Goal: Task Accomplishment & Management: Use online tool/utility

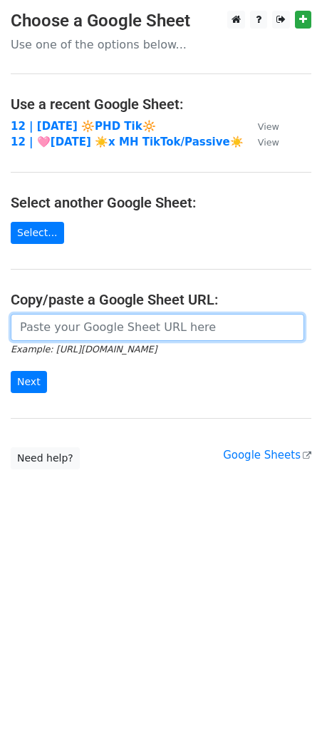
click at [76, 319] on input "url" at bounding box center [158, 327] width 294 height 27
paste input "[URL][DOMAIN_NAME]"
type input "https://docs.google.com/spreadsheets/d/18MZ91ahBrfuMfI1z3bAyZ0Vlr-uYmUOGiGXm3T0…"
click at [11, 371] on input "Next" at bounding box center [29, 382] width 36 height 22
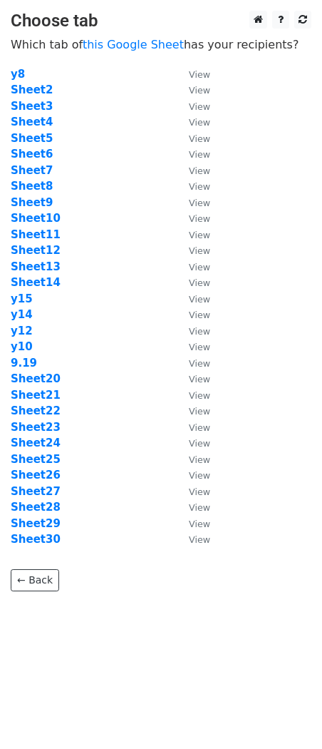
click at [25, 371] on td "Sheet20" at bounding box center [93, 379] width 164 height 16
click at [24, 366] on strong "9.19" at bounding box center [24, 363] width 26 height 13
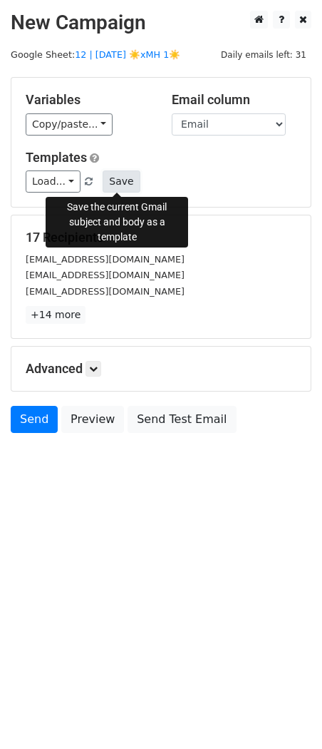
click at [121, 188] on button "Save" at bounding box center [121, 181] width 37 height 22
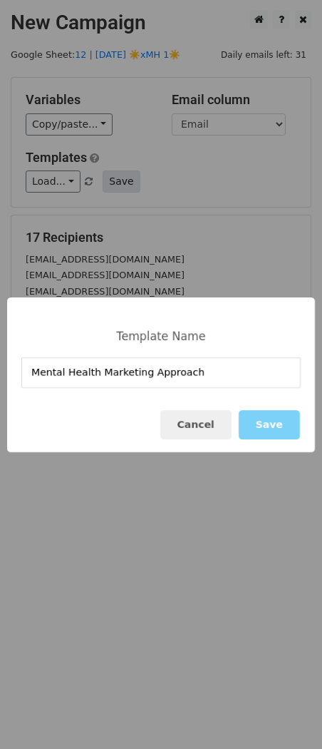
type input "Mental Health Marketing Approach"
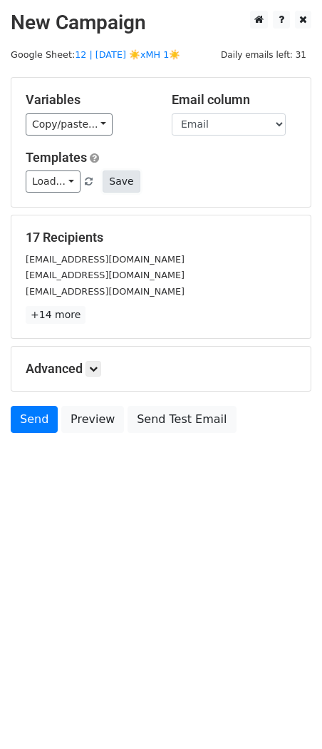
click at [113, 182] on button "Save" at bounding box center [121, 181] width 37 height 22
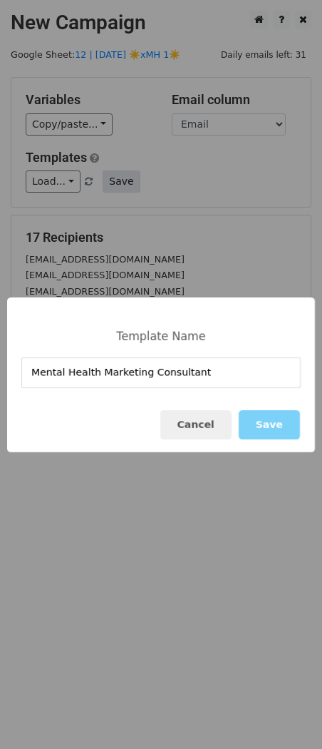
type input "Mental Health Marketing Consultant"
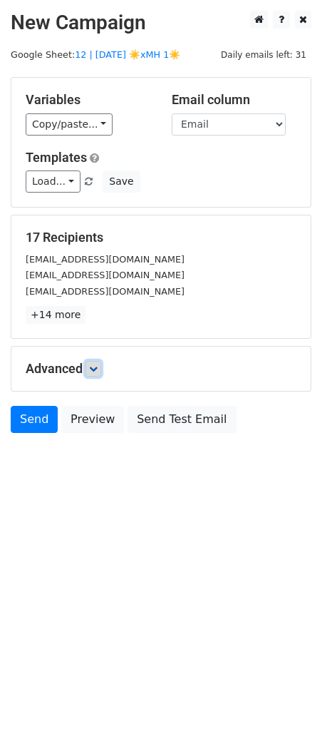
click at [95, 365] on icon at bounding box center [93, 369] width 9 height 9
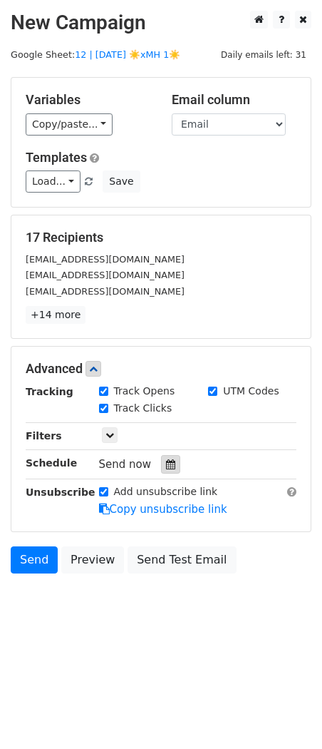
click at [168, 467] on icon at bounding box center [170, 464] width 9 height 10
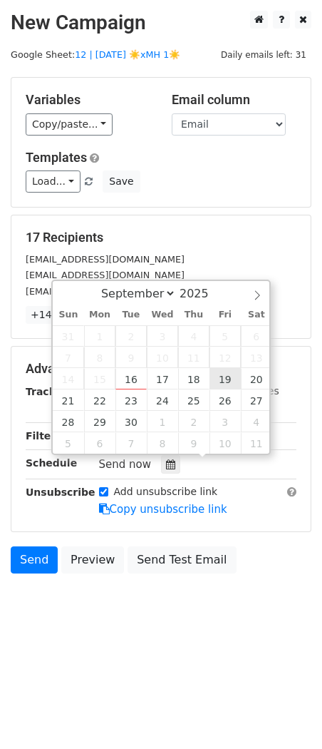
type input "2025-09-19 12:00"
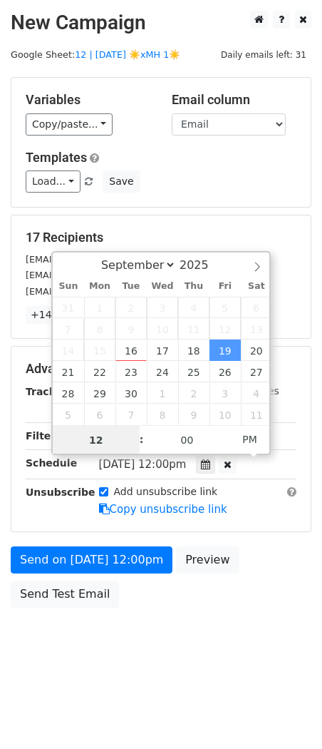
scroll to position [1, 0]
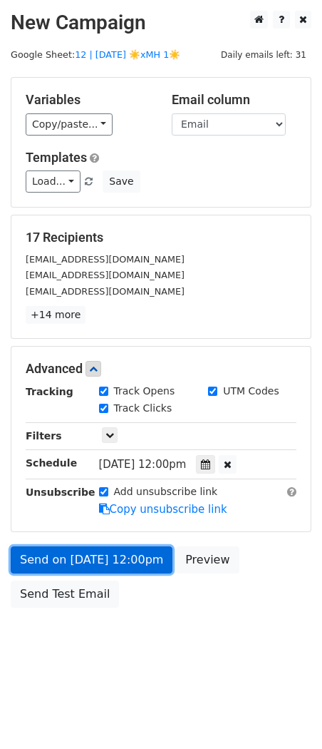
click at [99, 553] on link "Send on Sep 19 at 12:00pm" at bounding box center [92, 559] width 162 height 27
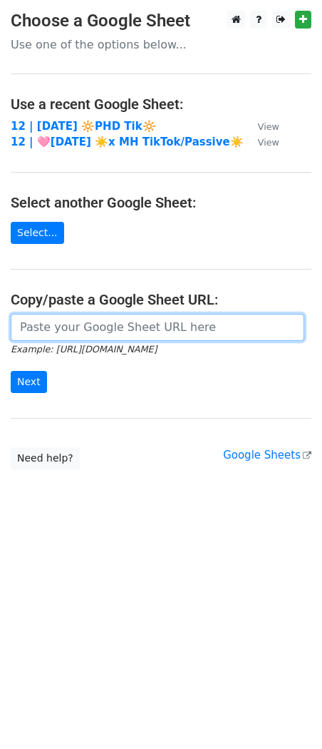
click at [73, 331] on input "url" at bounding box center [158, 327] width 294 height 27
paste input "https://docs.google.com/spreadsheets/d/18MZ91ahBrfuMfI1z3bAyZ0Vlr-uYmUOGiGXm3T0…"
type input "https://docs.google.com/spreadsheets/d/18MZ91ahBrfuMfI1z3bAyZ0Vlr-uYmUOGiGXm3T0…"
click at [11, 371] on input "Next" at bounding box center [29, 382] width 36 height 22
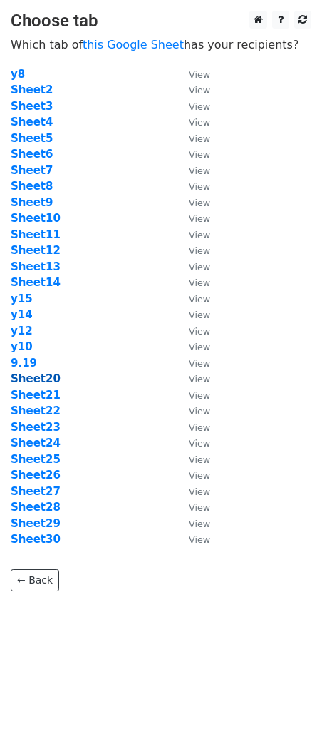
click at [34, 376] on strong "Sheet20" at bounding box center [36, 378] width 50 height 13
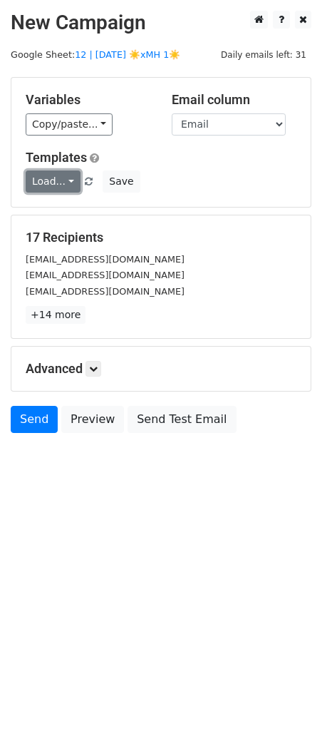
click at [44, 188] on link "Load..." at bounding box center [53, 181] width 55 height 22
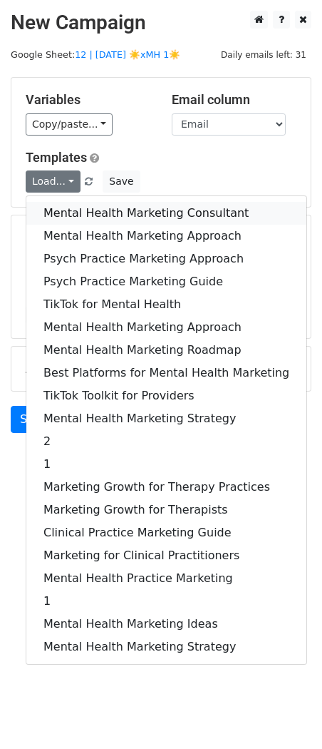
click at [133, 213] on link "Mental Health Marketing Consultant" at bounding box center [166, 213] width 280 height 23
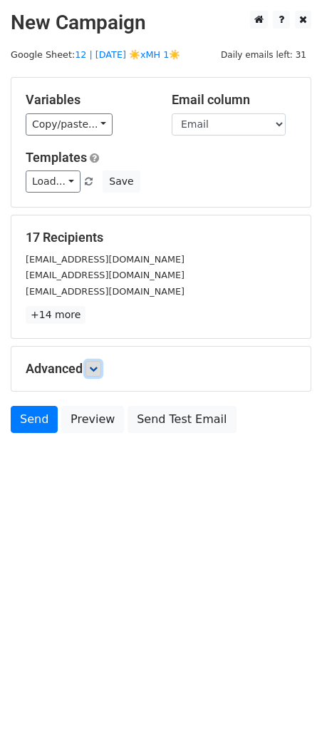
click at [96, 371] on icon at bounding box center [93, 369] width 9 height 9
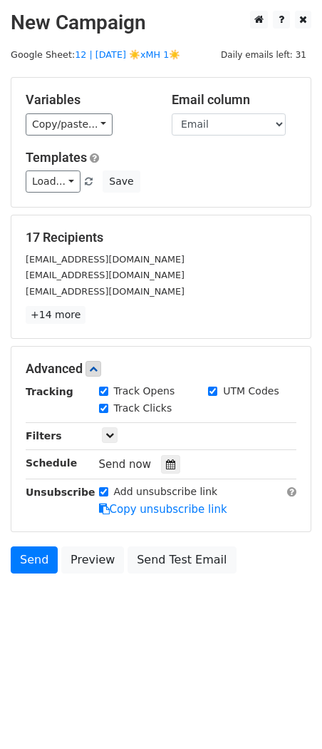
click at [166, 469] on icon at bounding box center [170, 464] width 9 height 10
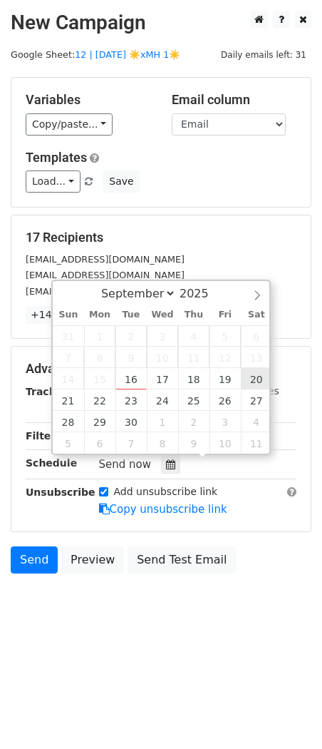
type input "2025-09-20 12:00"
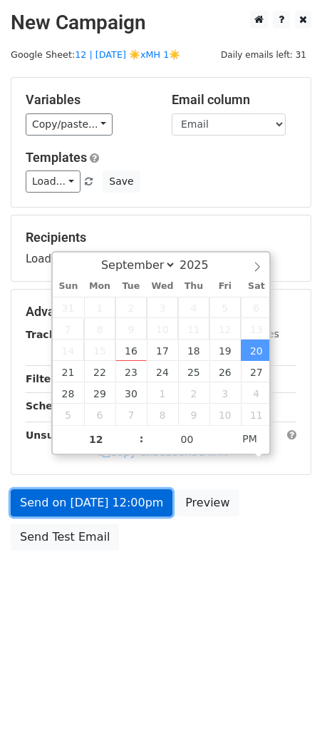
click at [123, 513] on link "Send on Sep 20 at 12:00pm" at bounding box center [92, 502] width 162 height 27
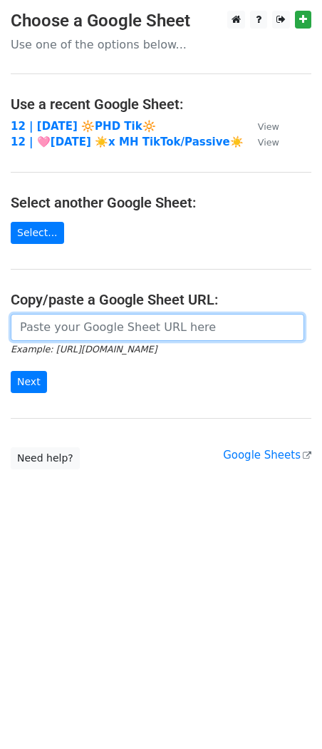
click at [108, 330] on input "url" at bounding box center [158, 327] width 294 height 27
paste input "[URL][DOMAIN_NAME]"
type input "[URL][DOMAIN_NAME]"
click at [11, 371] on input "Next" at bounding box center [29, 382] width 36 height 22
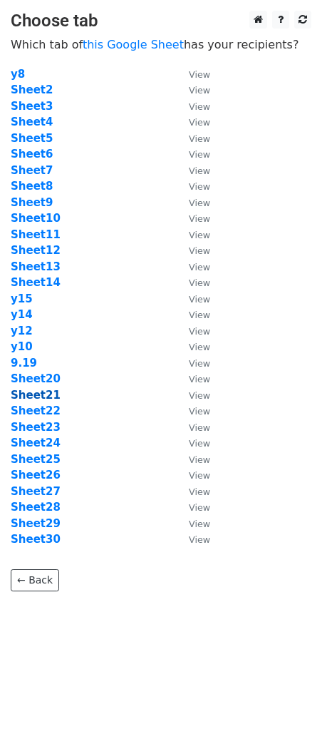
click at [31, 392] on strong "Sheet21" at bounding box center [36, 395] width 50 height 13
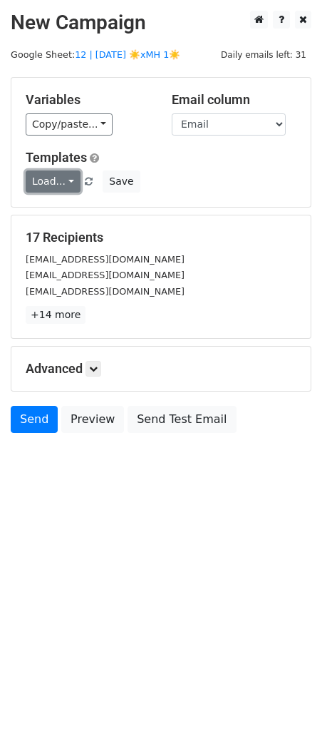
click at [50, 173] on link "Load..." at bounding box center [53, 181] width 55 height 22
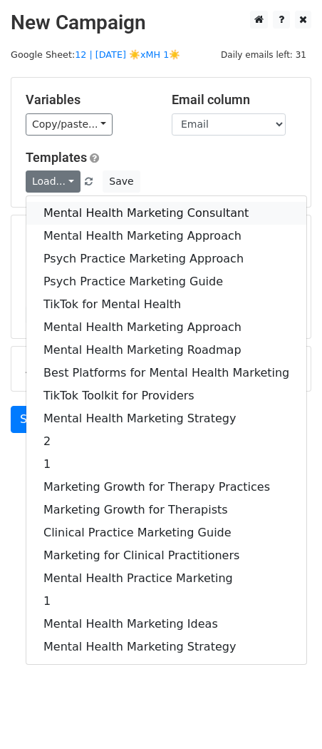
click at [96, 207] on link "Mental Health Marketing Consultant" at bounding box center [166, 213] width 280 height 23
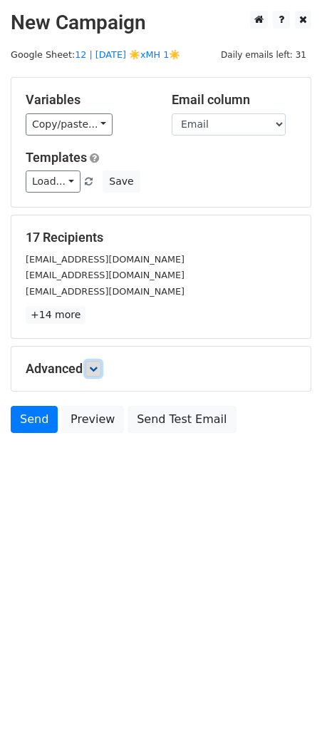
click at [97, 365] on icon at bounding box center [93, 369] width 9 height 9
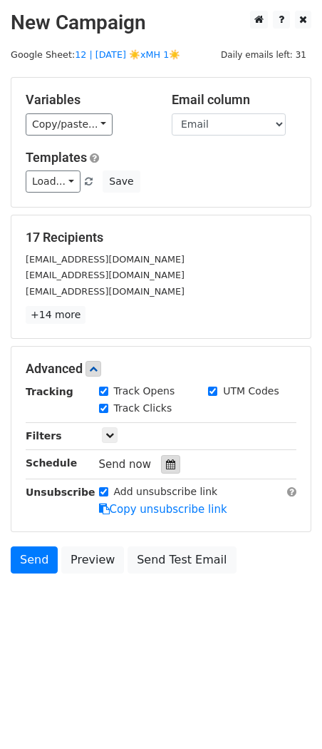
click at [170, 465] on div at bounding box center [170, 464] width 19 height 19
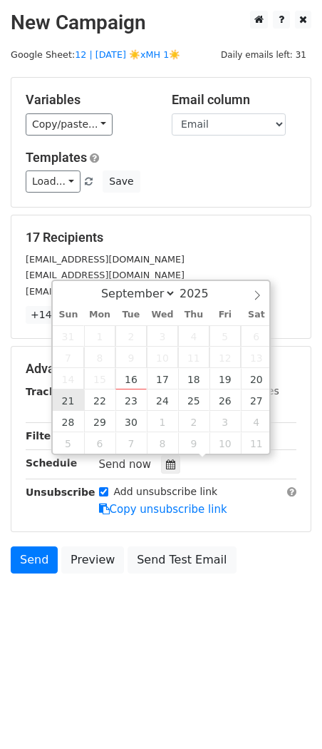
type input "2025-09-21 12:00"
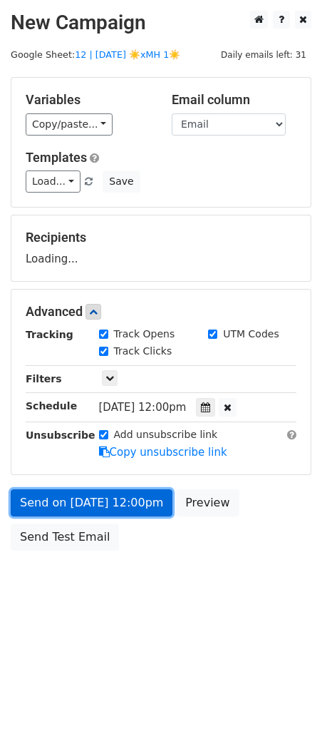
click at [64, 504] on link "Send on Sep 21 at 12:00pm" at bounding box center [92, 502] width 162 height 27
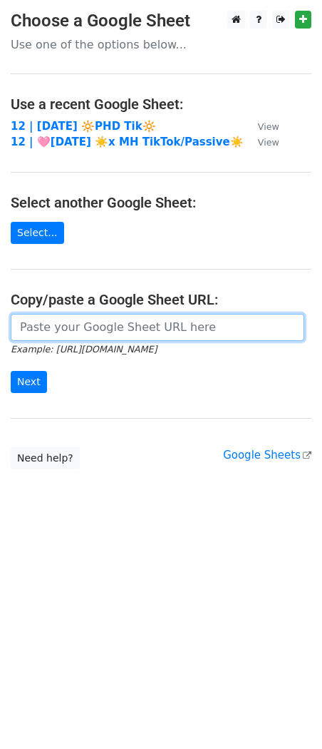
click at [160, 314] on input "url" at bounding box center [158, 327] width 294 height 27
paste input "[URL][DOMAIN_NAME]"
type input "[URL][DOMAIN_NAME]"
click at [11, 371] on input "Next" at bounding box center [29, 382] width 36 height 22
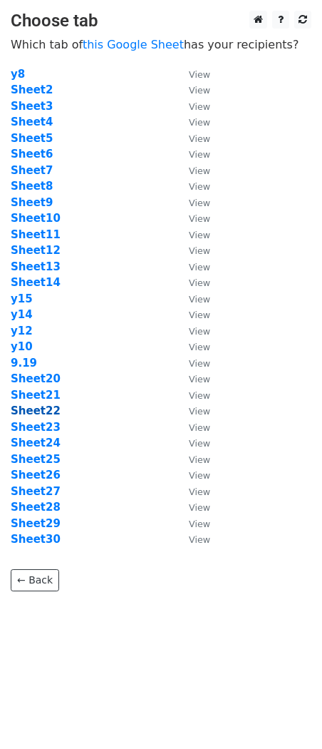
click at [30, 412] on strong "Sheet22" at bounding box center [36, 410] width 50 height 13
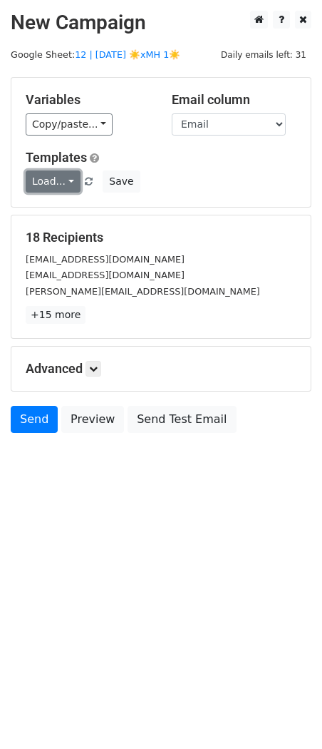
click at [59, 186] on link "Load..." at bounding box center [53, 181] width 55 height 22
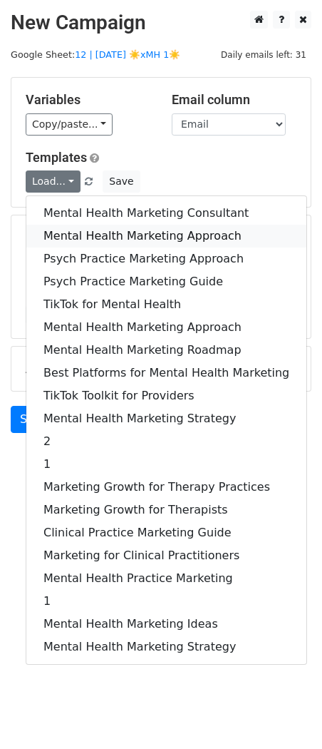
click at [67, 232] on link "Mental Health Marketing Approach" at bounding box center [166, 236] width 280 height 23
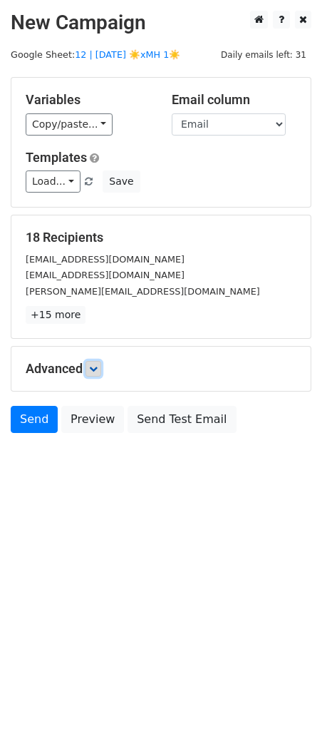
click at [95, 367] on icon at bounding box center [93, 369] width 9 height 9
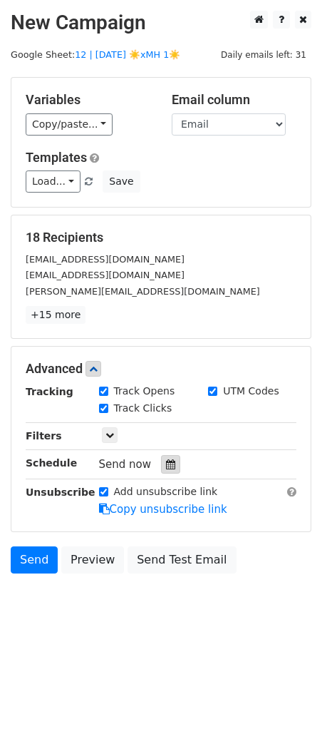
click at [168, 467] on icon at bounding box center [170, 464] width 9 height 10
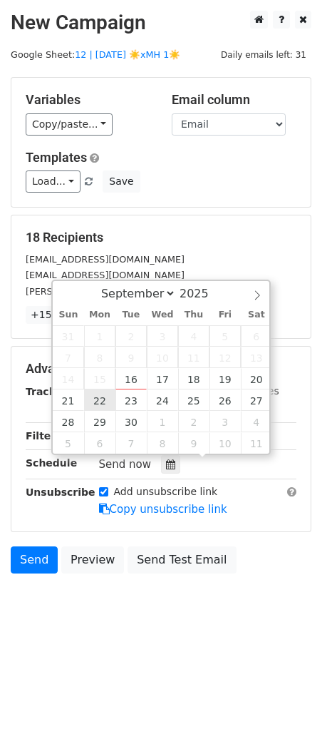
type input "[DATE] 12:00"
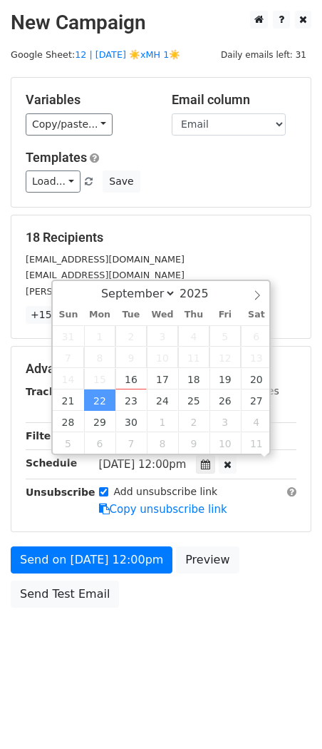
scroll to position [1, 0]
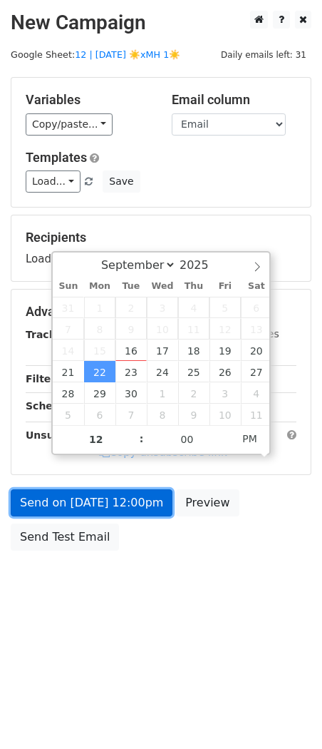
click at [106, 512] on link "Send on [DATE] 12:00pm" at bounding box center [92, 502] width 162 height 27
